Goal: Navigation & Orientation: Go to known website

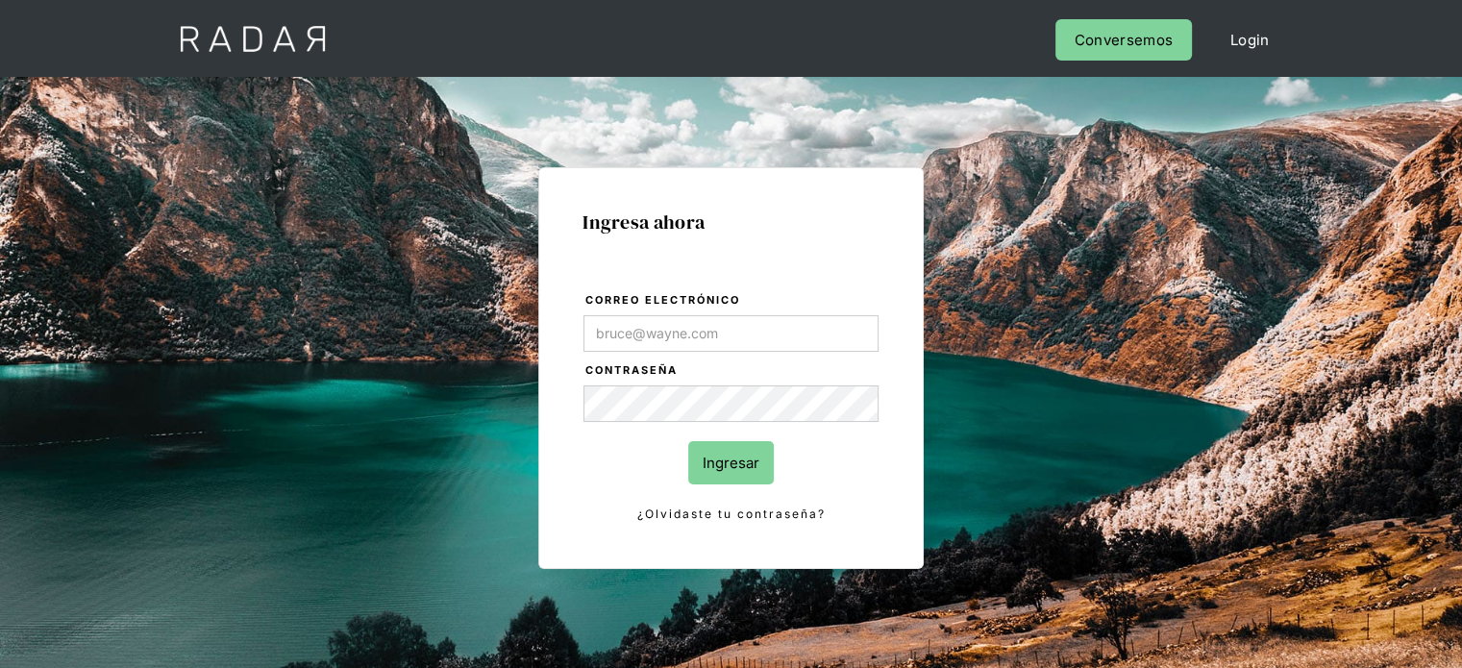
click at [657, 318] on input "Correo electrónico" at bounding box center [730, 333] width 295 height 37
type input "[EMAIL_ADDRESS][DOMAIN_NAME]"
click at [729, 458] on input "Ingresar" at bounding box center [731, 462] width 86 height 43
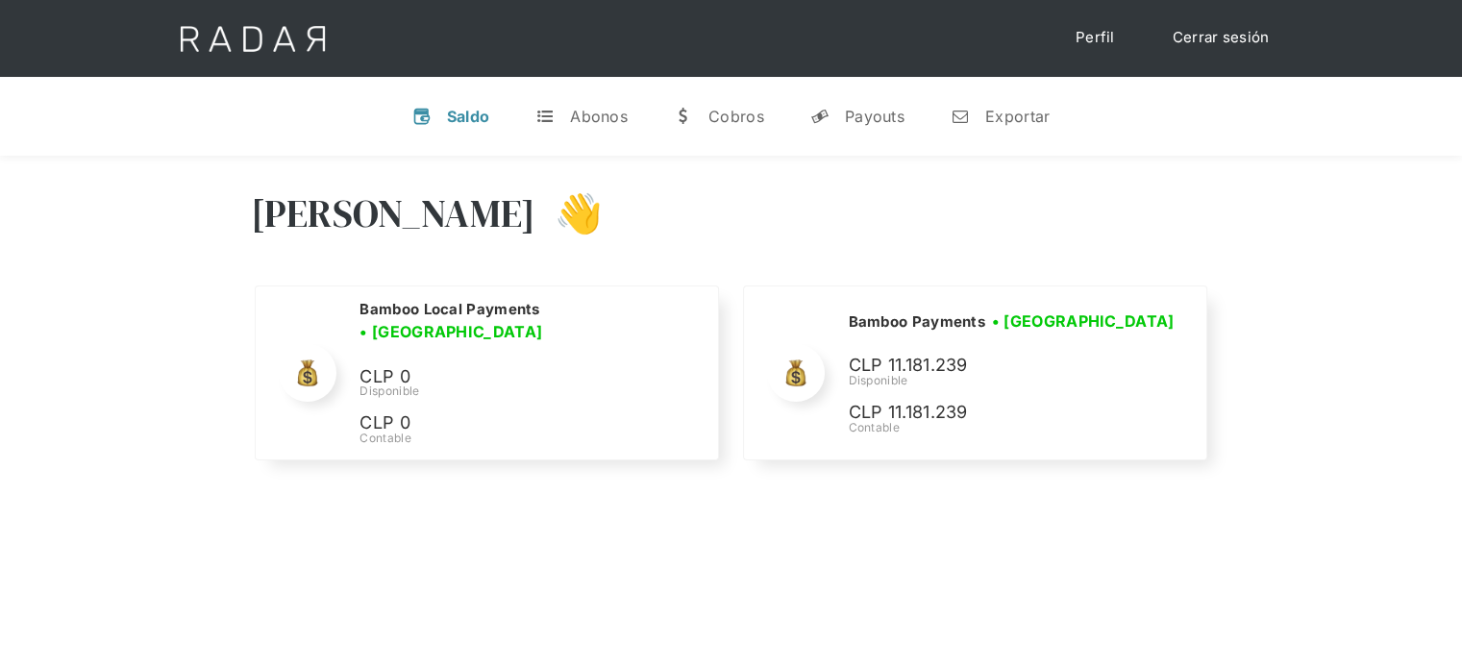
click at [1034, 180] on div "Hola Joaquín 👋" at bounding box center [731, 227] width 961 height 115
